Goal: Information Seeking & Learning: Learn about a topic

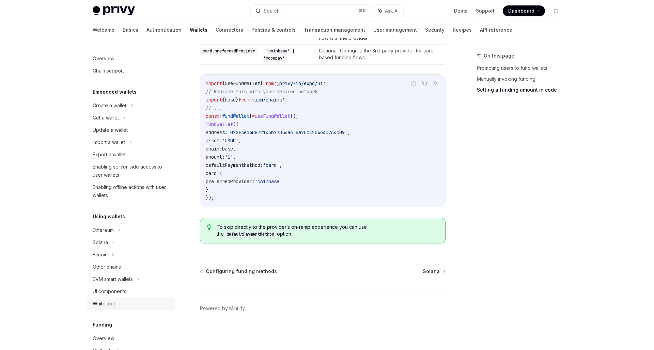
scroll to position [107, 0]
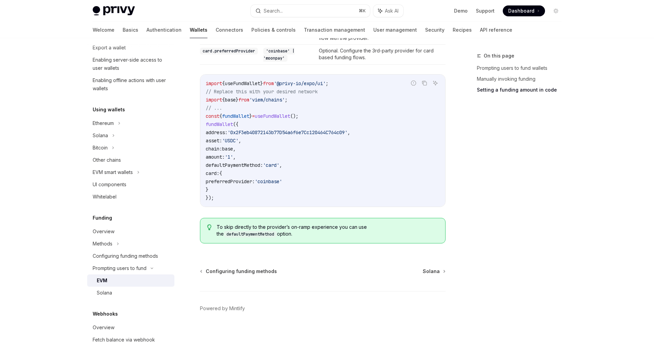
click at [252, 193] on code "import { useFundWallet } from '@privy-io/expo/ui' ; // Replace this with your d…" at bounding box center [323, 140] width 234 height 123
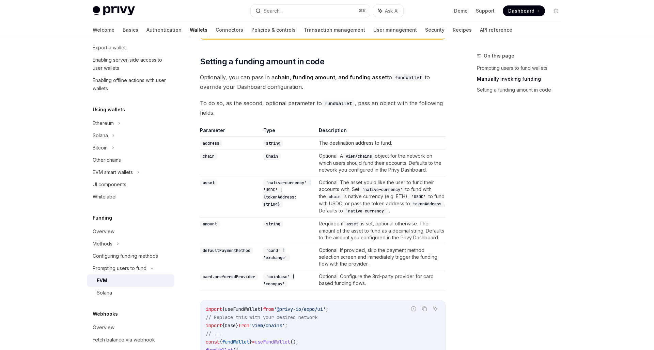
scroll to position [426, 0]
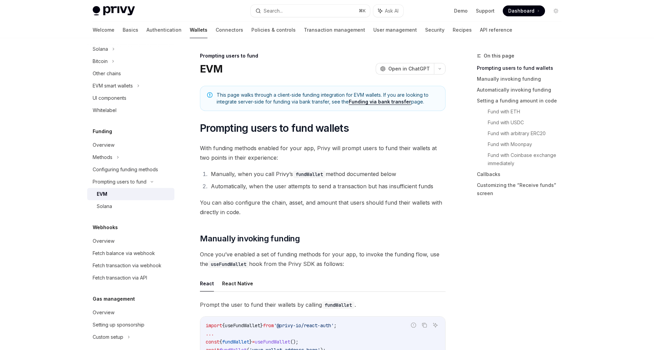
click at [361, 101] on link "Funding via bank transfer" at bounding box center [380, 102] width 62 height 6
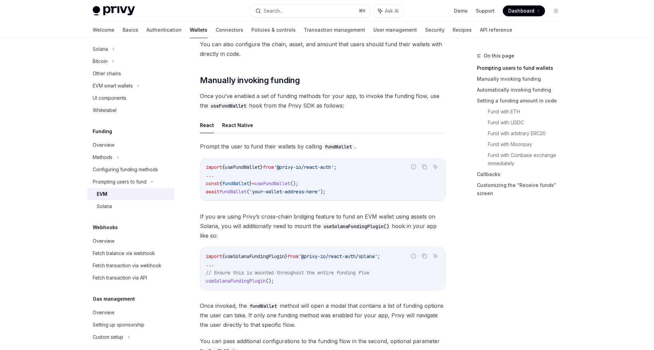
scroll to position [163, 0]
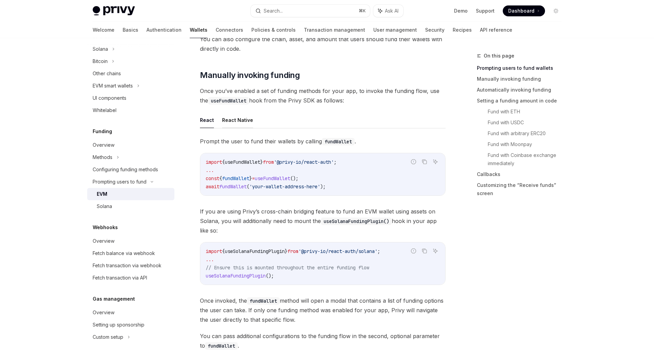
click at [235, 117] on button "React Native" at bounding box center [237, 120] width 31 height 16
type textarea "*"
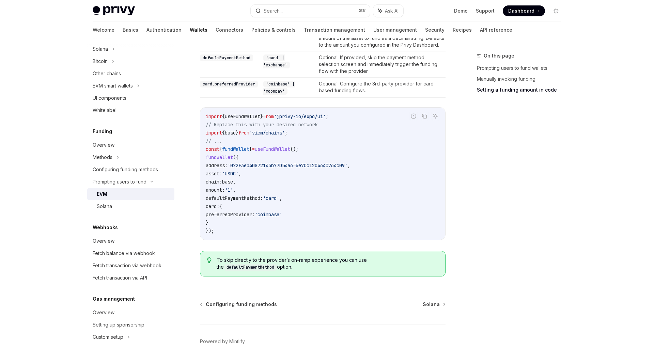
scroll to position [664, 0]
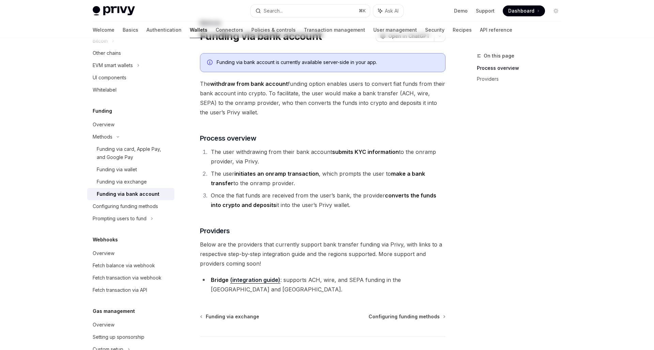
scroll to position [68, 0]
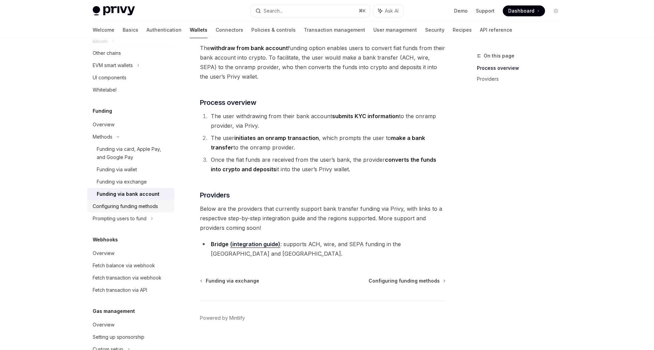
click at [160, 211] on link "Configuring funding methods" at bounding box center [130, 206] width 87 height 12
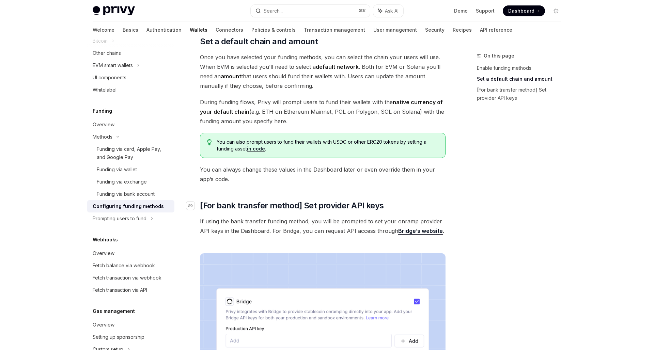
scroll to position [440, 0]
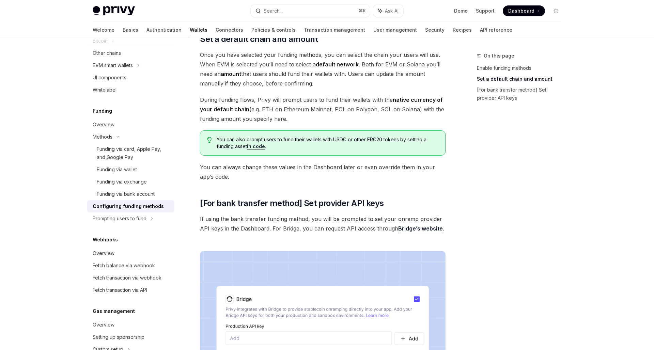
click at [352, 230] on span "If using the bank transfer funding method, you will be prompted to set your onr…" at bounding box center [322, 223] width 245 height 19
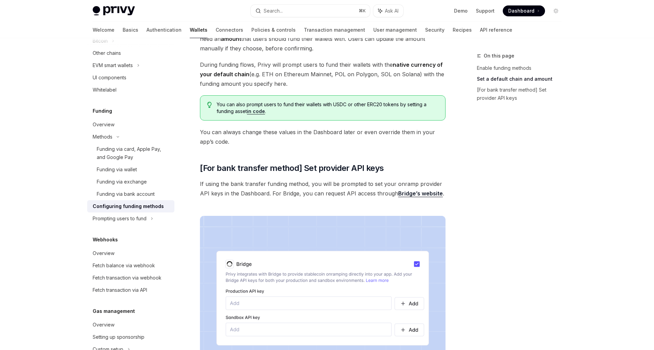
scroll to position [475, 0]
click at [117, 175] on link "Funding via wallet" at bounding box center [130, 169] width 87 height 12
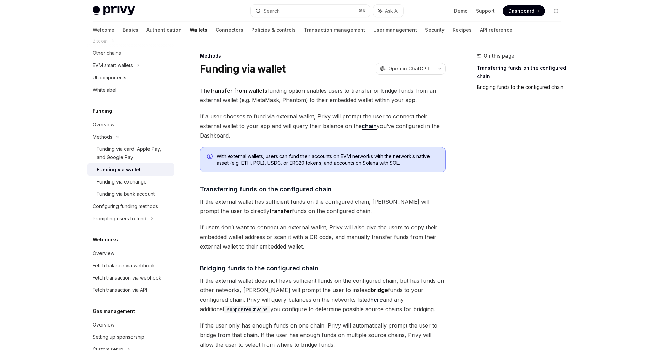
click at [517, 86] on link "Bridging funds to the configured chain" at bounding box center [522, 87] width 90 height 11
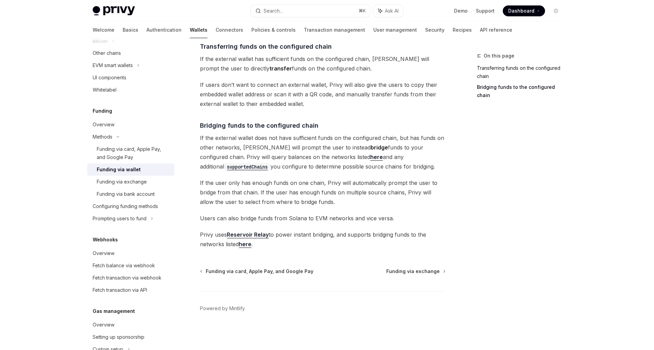
click at [498, 71] on link "Transferring funds on the configured chain" at bounding box center [522, 72] width 90 height 19
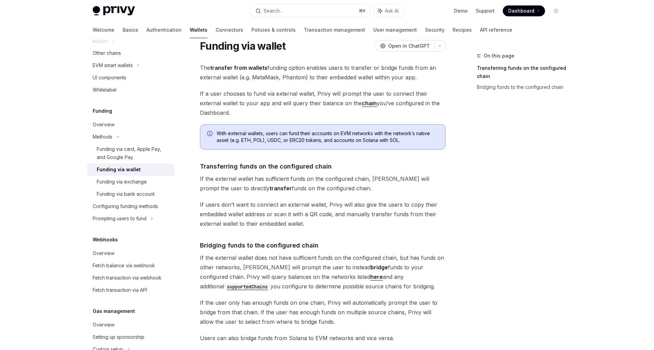
scroll to position [23, 0]
click at [129, 148] on div "Funding via card, Apple Pay, and Google Pay" at bounding box center [134, 153] width 74 height 16
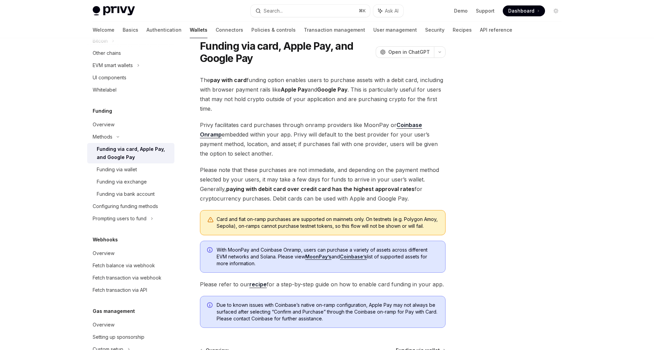
type textarea "*"
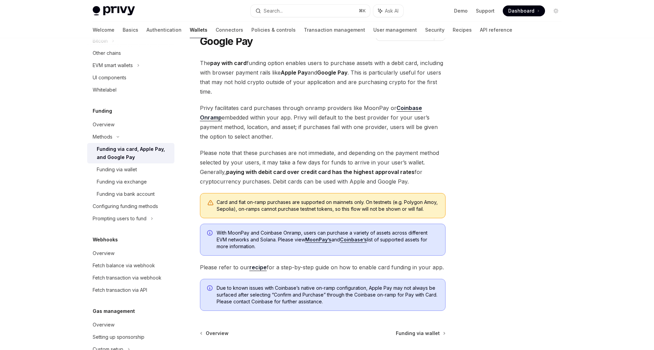
scroll to position [45, 0]
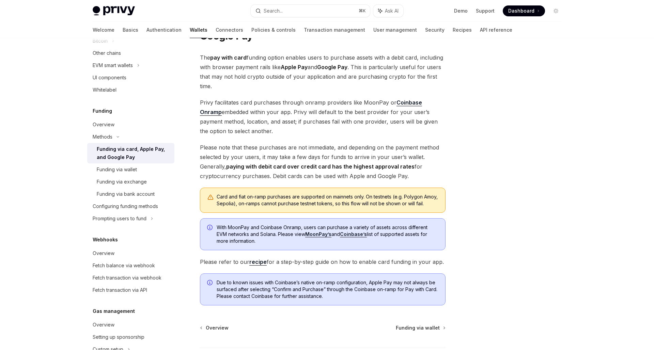
click at [353, 237] on link "Coinbase’s" at bounding box center [353, 234] width 27 height 6
